Goal: Task Accomplishment & Management: Complete application form

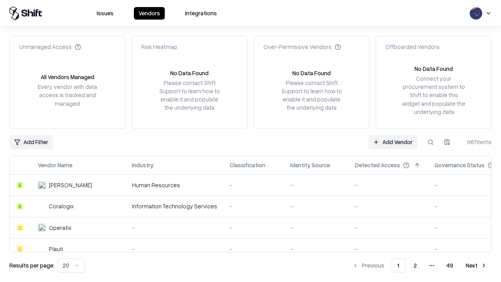
click at [392, 142] on link "Add Vendor" at bounding box center [392, 142] width 49 height 14
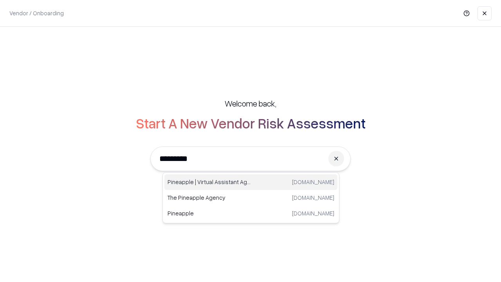
click at [251, 182] on div "Pineapple | Virtual Assistant Agency [DOMAIN_NAME]" at bounding box center [250, 182] width 173 height 16
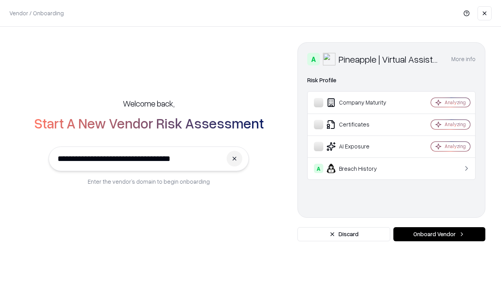
type input "**********"
click at [439, 234] on button "Onboard Vendor" at bounding box center [439, 234] width 92 height 14
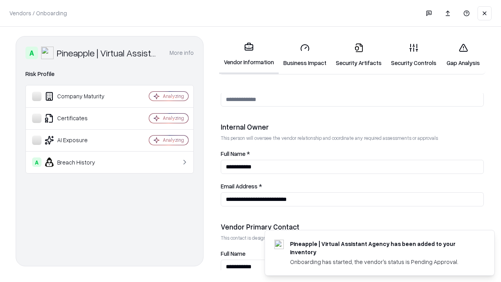
scroll to position [405, 0]
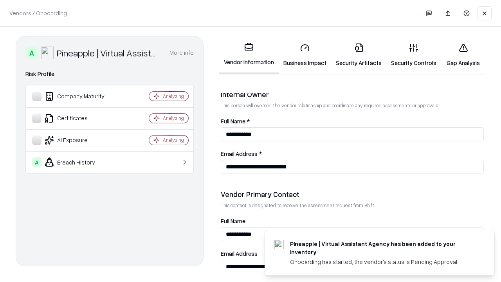
click at [358, 55] on link "Security Artifacts" at bounding box center [358, 55] width 55 height 36
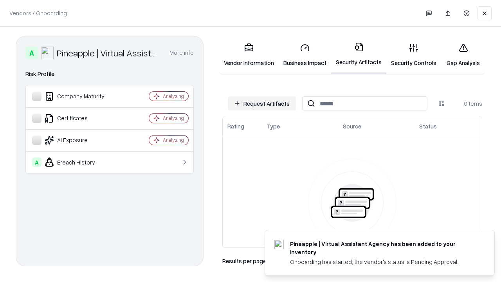
click at [262, 103] on button "Request Artifacts" at bounding box center [262, 103] width 68 height 14
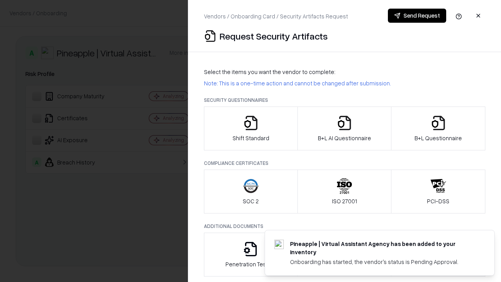
click at [438, 128] on icon "button" at bounding box center [438, 123] width 16 height 16
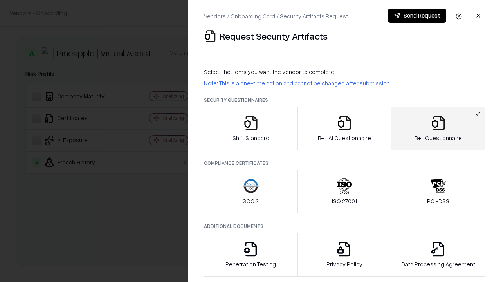
click at [344, 128] on icon "button" at bounding box center [344, 123] width 16 height 16
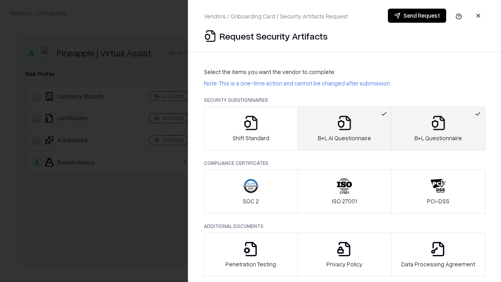
click at [417, 16] on button "Send Request" at bounding box center [417, 16] width 58 height 14
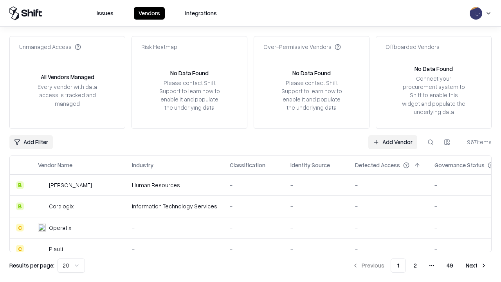
click at [430, 142] on button at bounding box center [430, 142] width 14 height 14
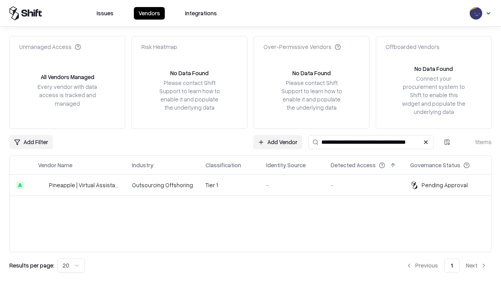
type input "**********"
click at [255, 185] on td "Tier 1" at bounding box center [229, 184] width 61 height 21
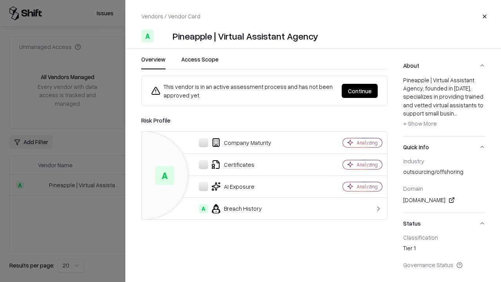
click at [360, 91] on button "Continue" at bounding box center [360, 91] width 36 height 14
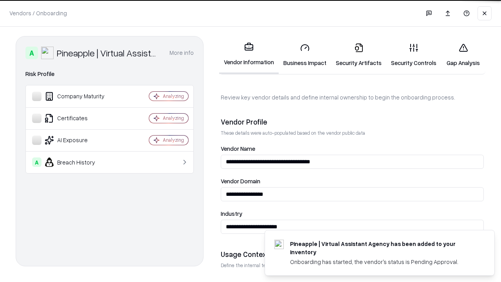
click at [358, 55] on link "Security Artifacts" at bounding box center [358, 55] width 55 height 36
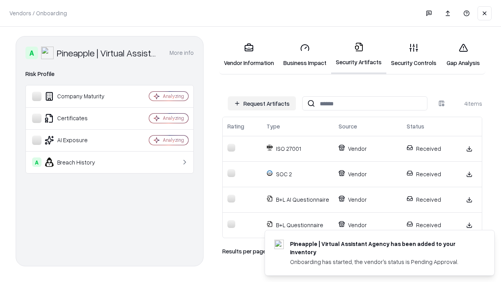
click at [463, 55] on link "Gap Analysis" at bounding box center [463, 55] width 44 height 36
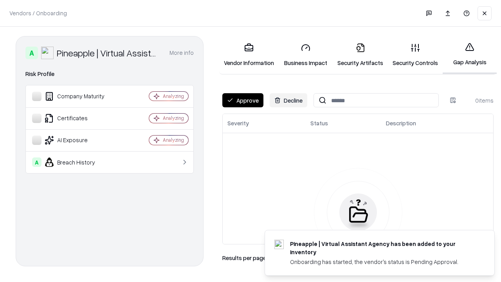
click at [243, 100] on button "Approve" at bounding box center [242, 100] width 41 height 14
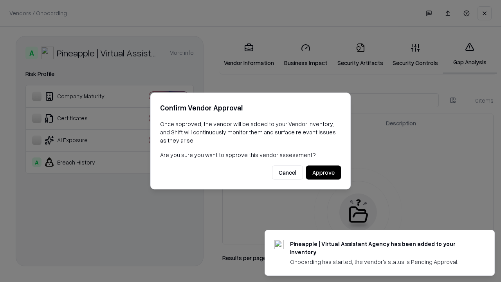
click at [323, 172] on button "Approve" at bounding box center [323, 172] width 35 height 14
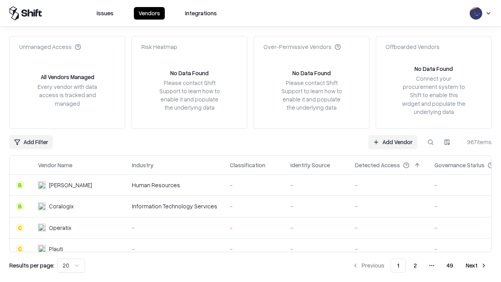
type input "**********"
click at [392, 142] on link "Add Vendor" at bounding box center [392, 142] width 49 height 14
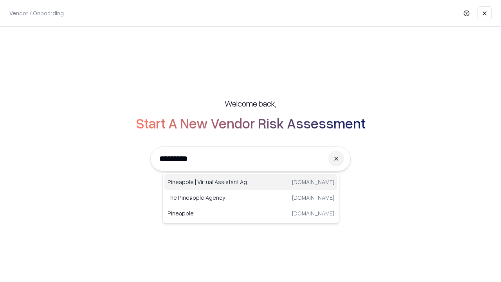
click at [251, 182] on div "Pineapple | Virtual Assistant Agency [DOMAIN_NAME]" at bounding box center [250, 182] width 173 height 16
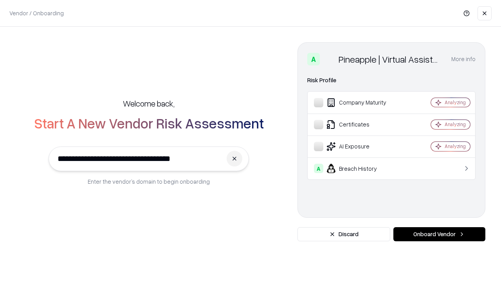
type input "**********"
click at [439, 234] on button "Onboard Vendor" at bounding box center [439, 234] width 92 height 14
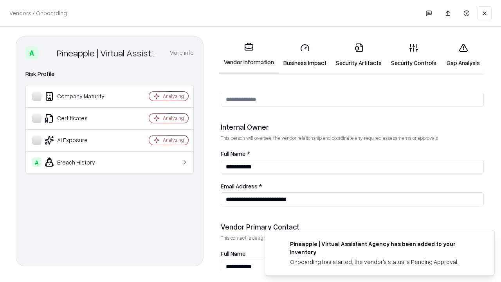
scroll to position [405, 0]
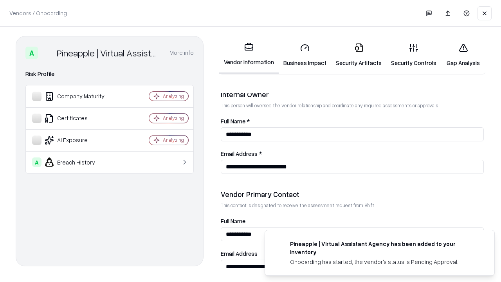
click at [463, 55] on link "Gap Analysis" at bounding box center [463, 55] width 44 height 36
